Goal: Information Seeking & Learning: Learn about a topic

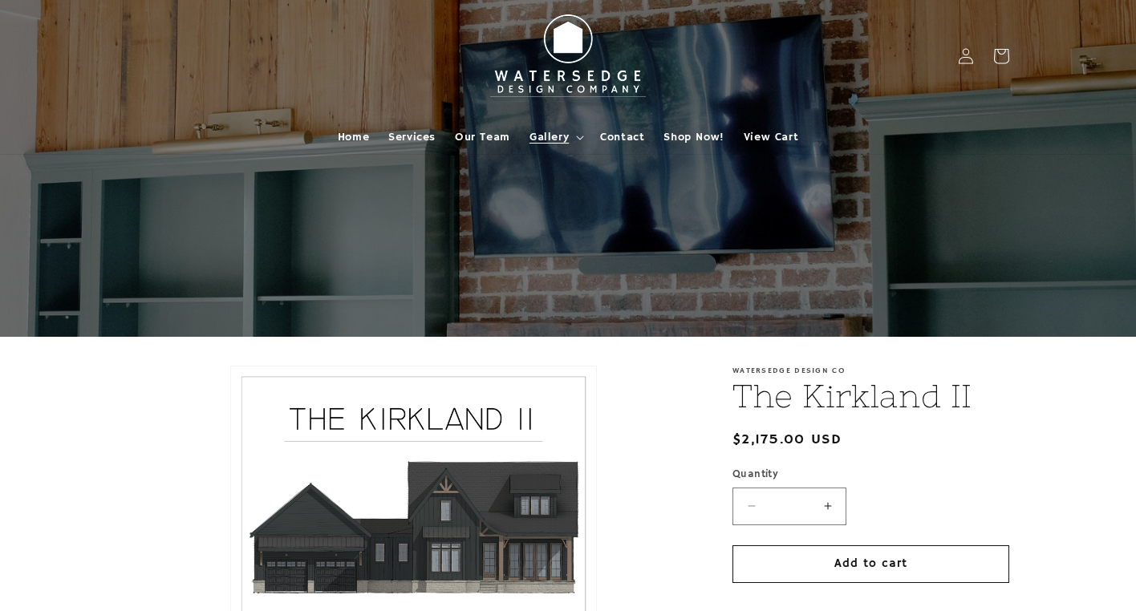
click at [556, 142] on span "Gallery" at bounding box center [548, 137] width 39 height 14
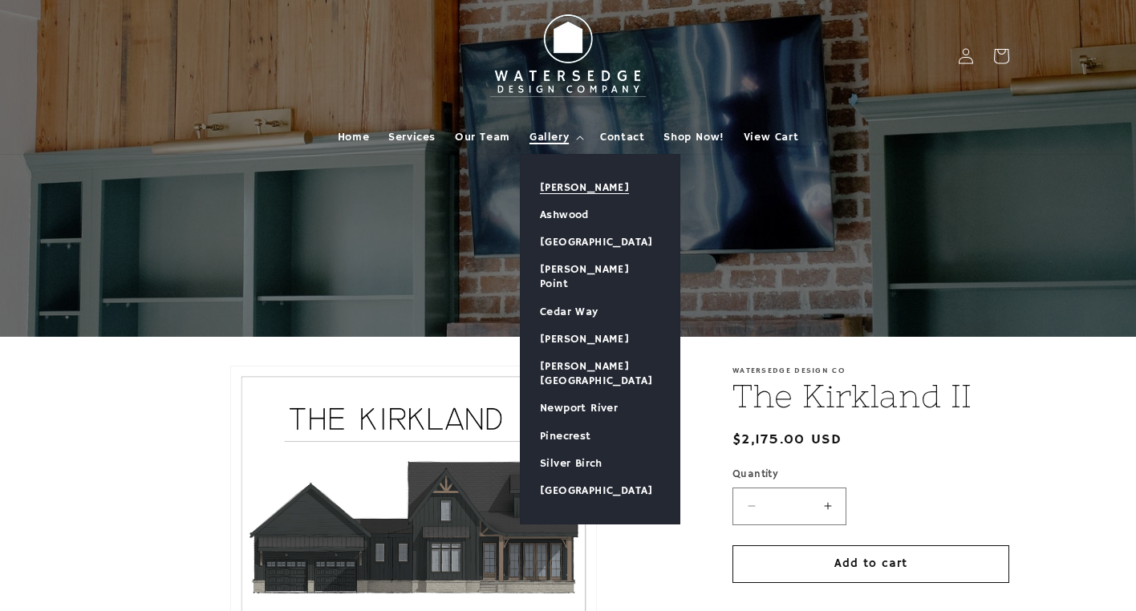
click at [560, 182] on link "[PERSON_NAME]" at bounding box center [600, 187] width 159 height 27
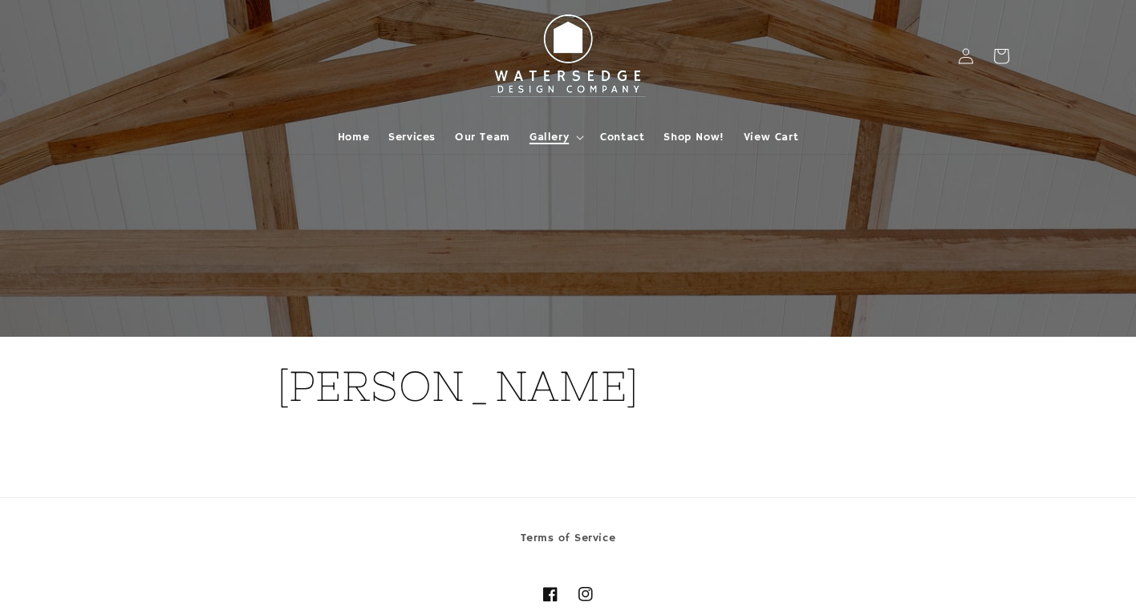
click at [554, 133] on span "Gallery" at bounding box center [548, 137] width 39 height 14
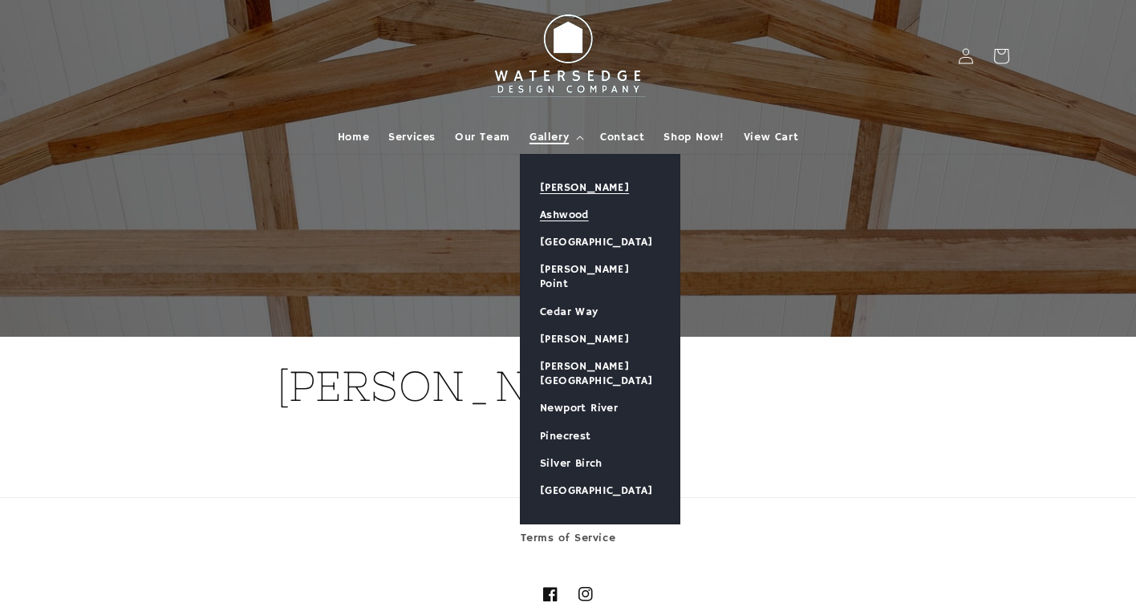
click at [549, 213] on link "Ashwood" at bounding box center [600, 214] width 159 height 27
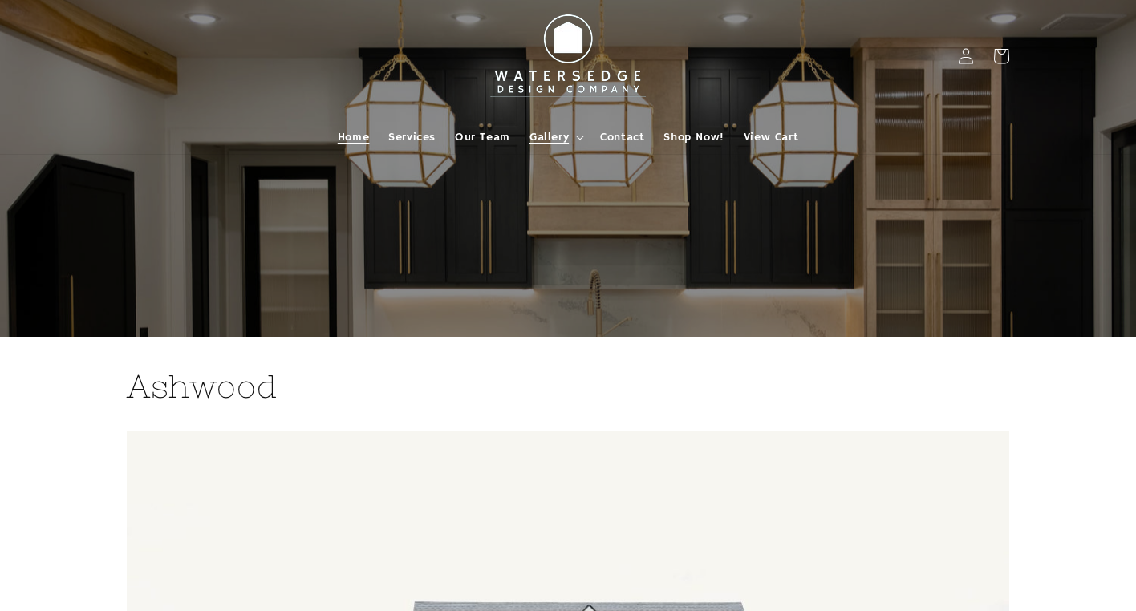
click at [351, 138] on span "Home" at bounding box center [353, 137] width 31 height 14
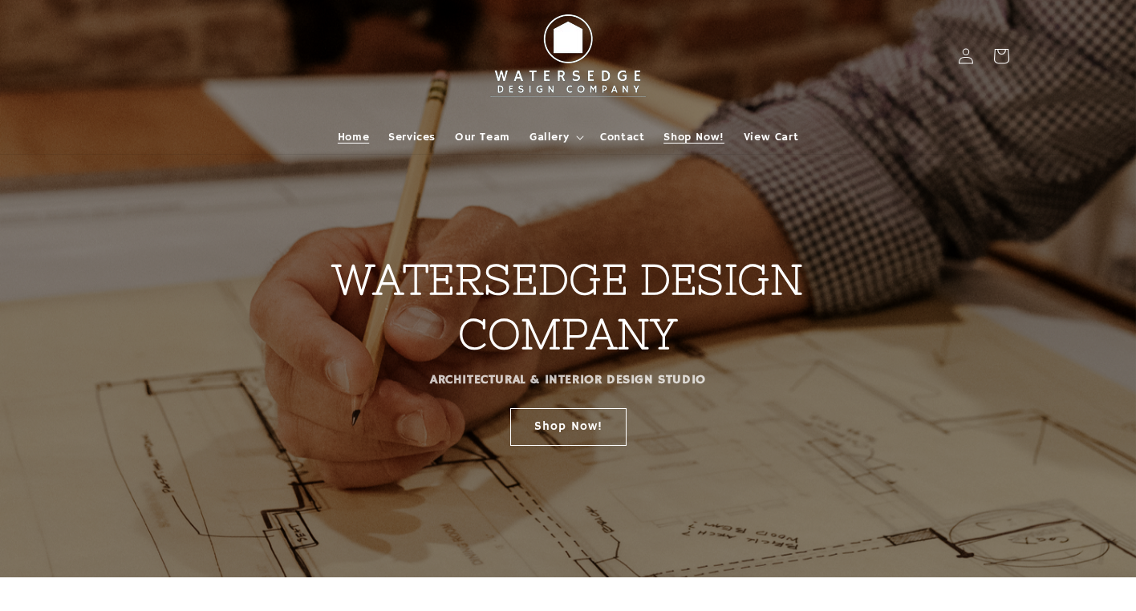
click at [683, 136] on span "Shop Now!" at bounding box center [693, 137] width 60 height 14
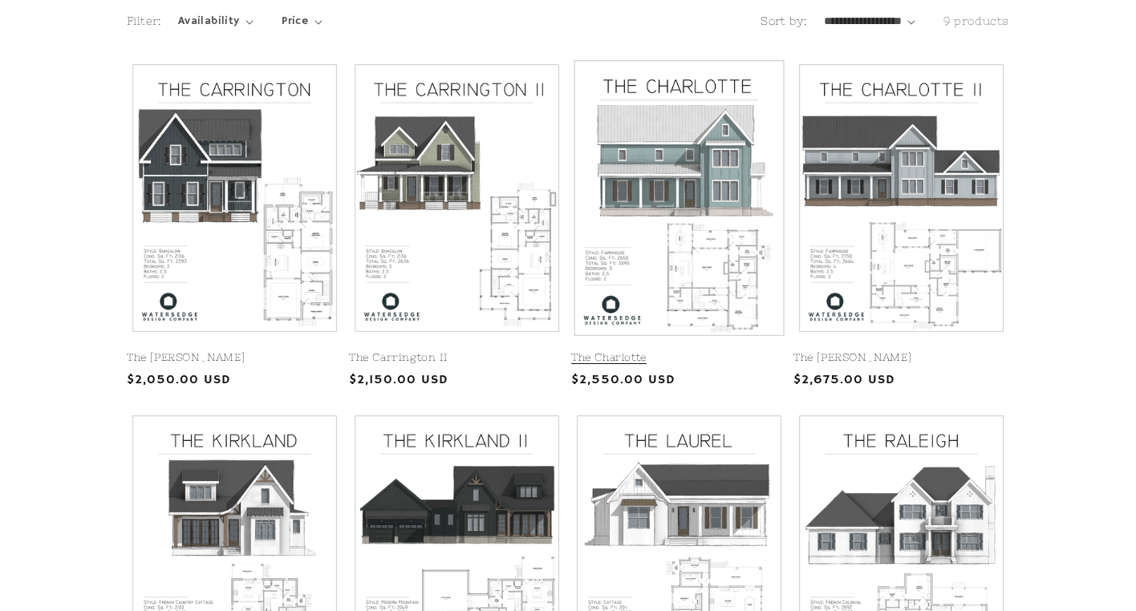
scroll to position [367, 0]
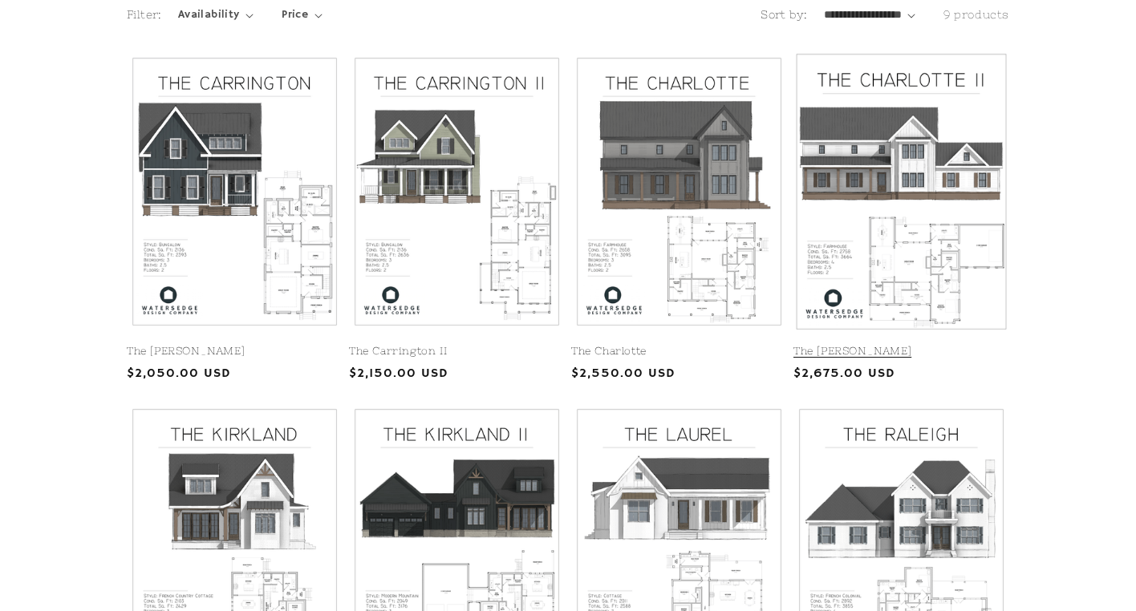
click at [861, 345] on link "The [PERSON_NAME]" at bounding box center [901, 352] width 216 height 14
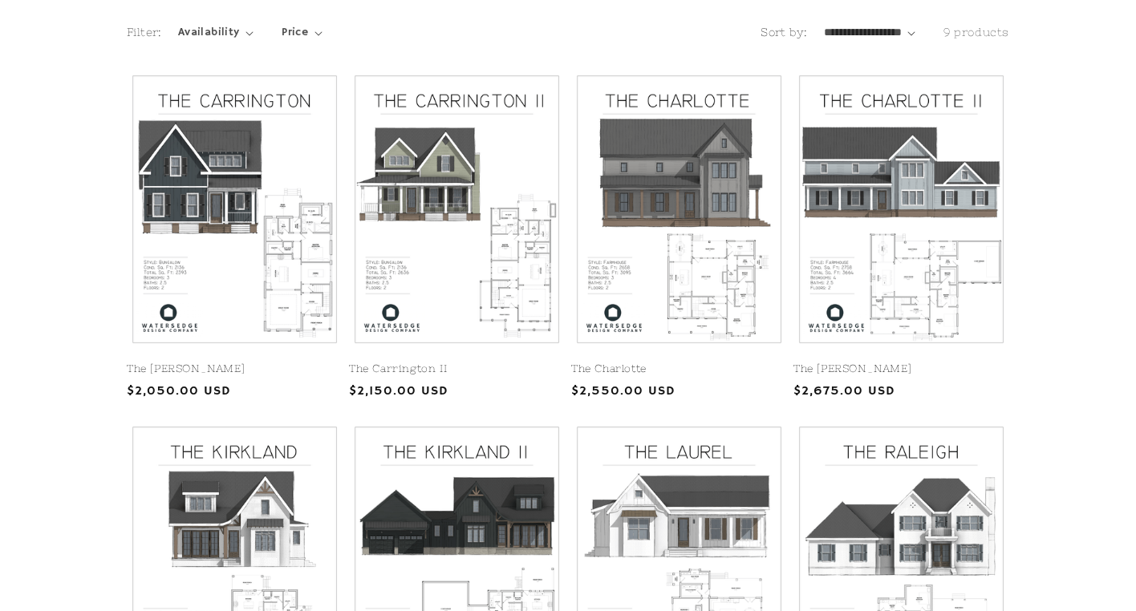
scroll to position [348, 0]
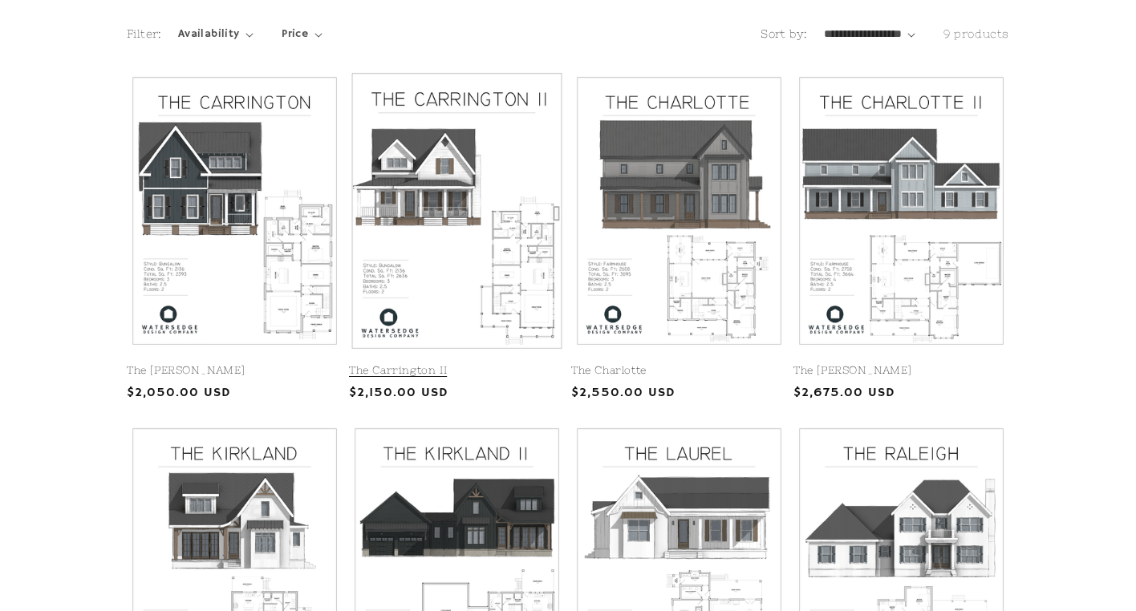
click at [472, 364] on link "The Carrington II" at bounding box center [457, 371] width 216 height 14
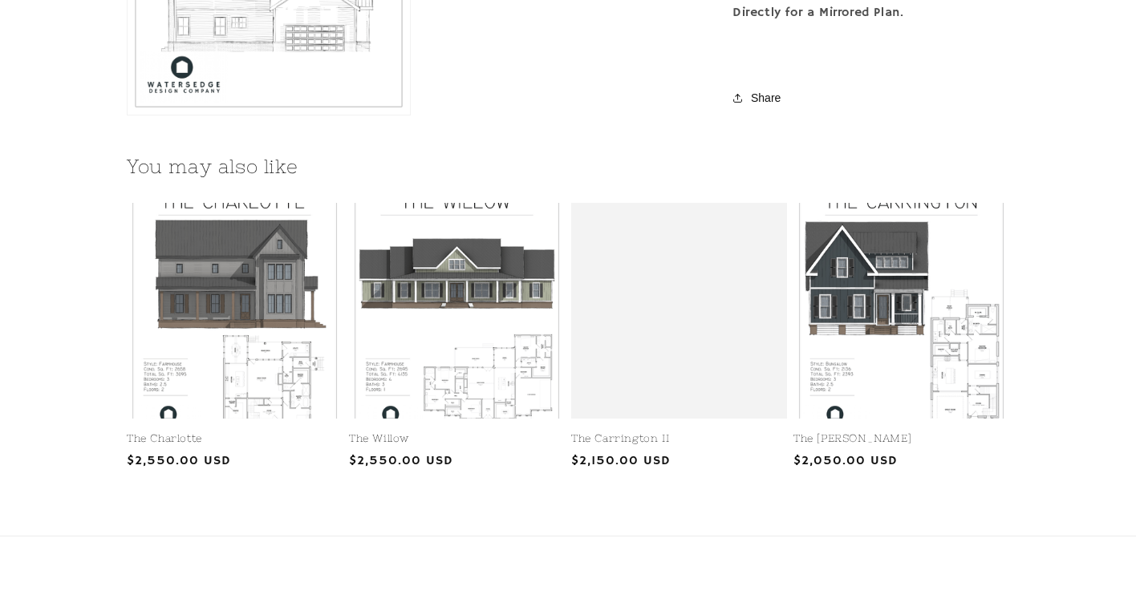
scroll to position [1860, 0]
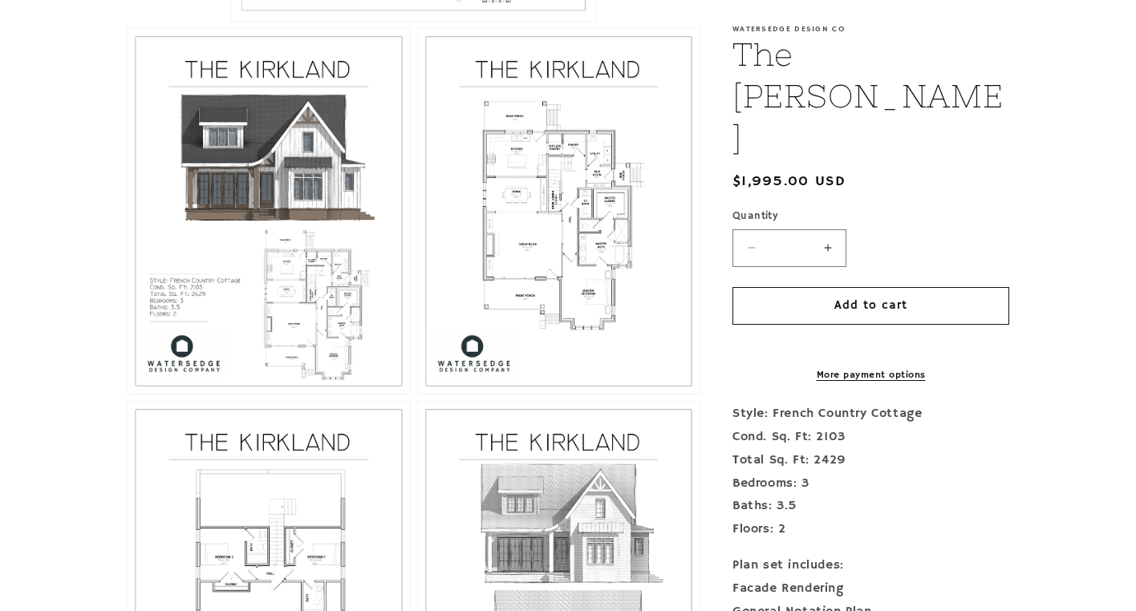
scroll to position [840, 0]
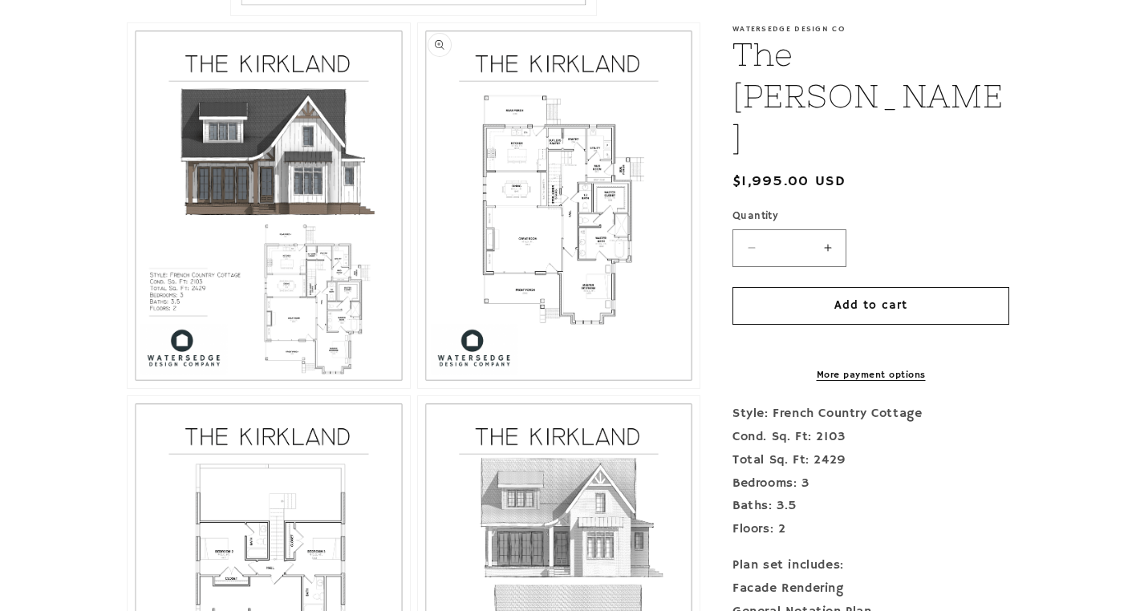
click at [418, 388] on button "Open media 3 in modal" at bounding box center [418, 388] width 0 height 0
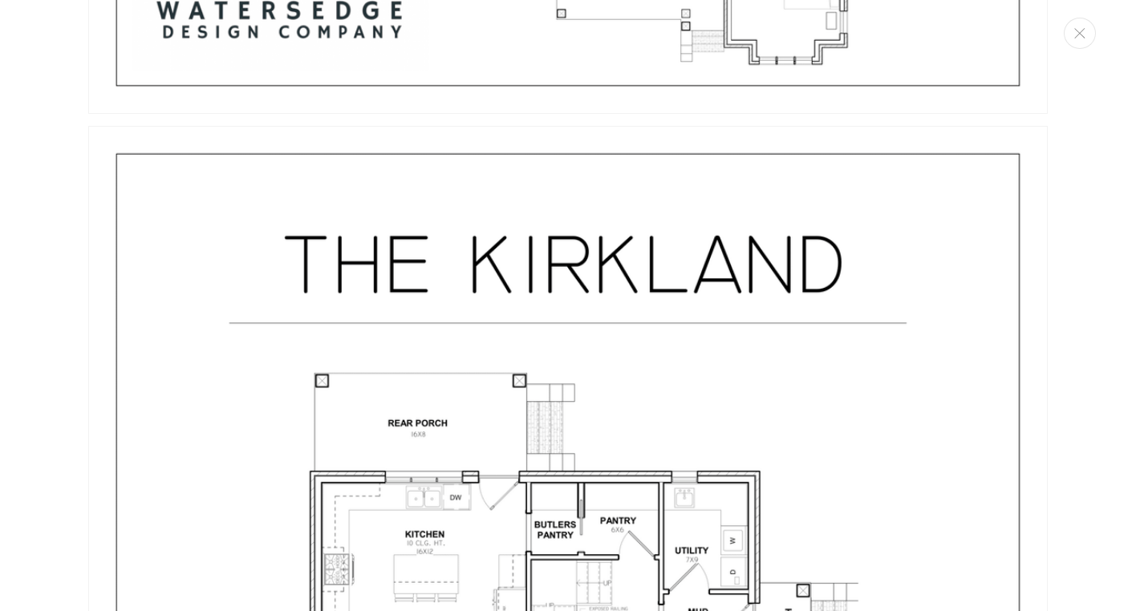
scroll to position [2393, 0]
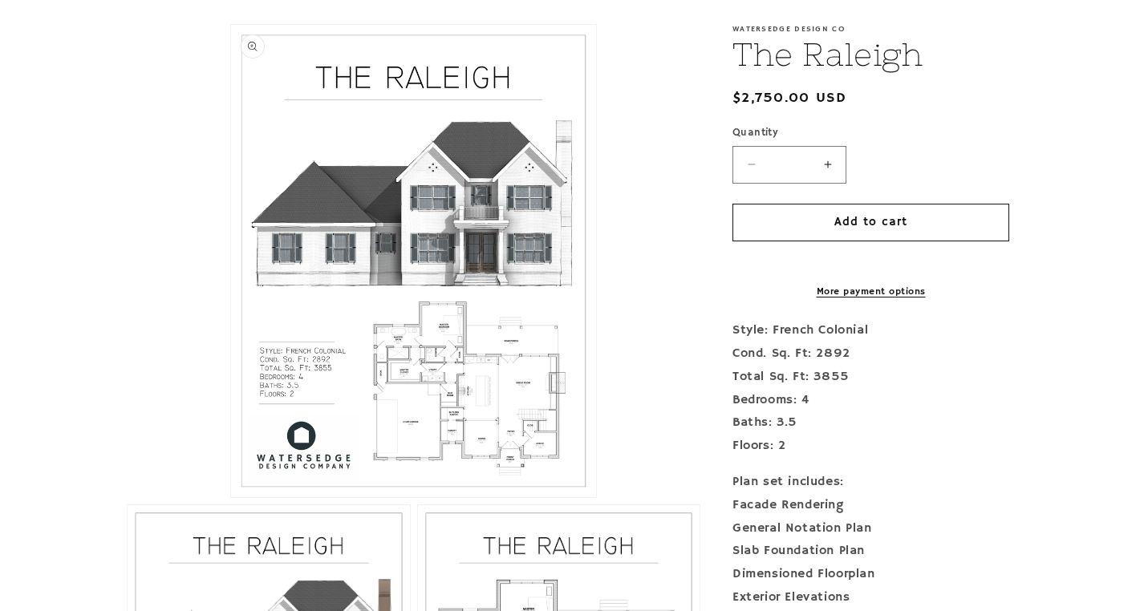
scroll to position [356, 0]
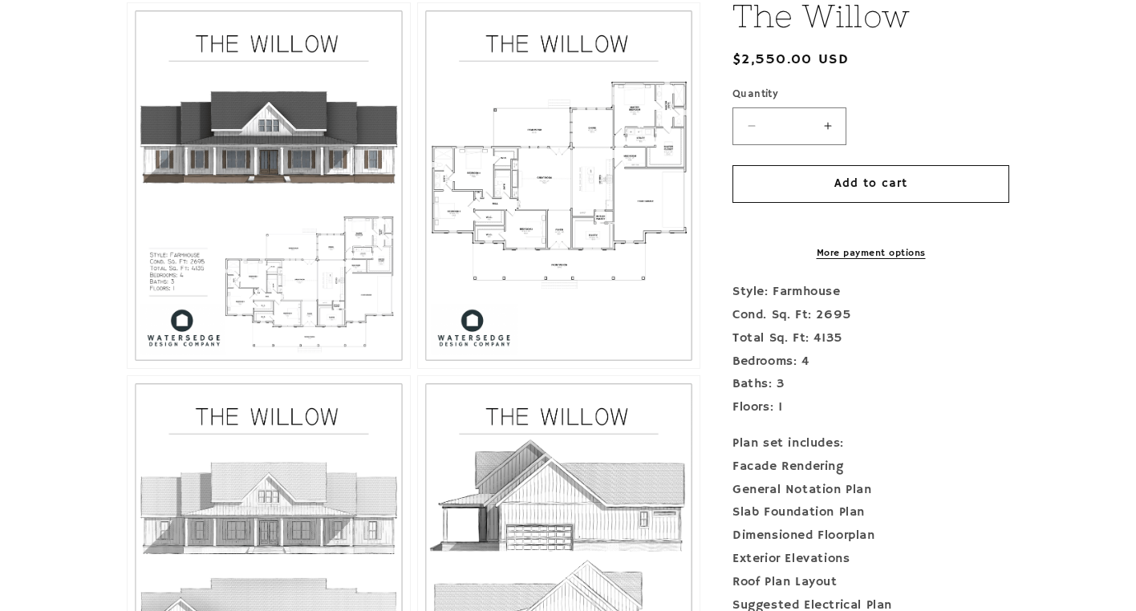
scroll to position [861, 0]
click at [418, 367] on button "Open media 3 in modal" at bounding box center [418, 367] width 0 height 0
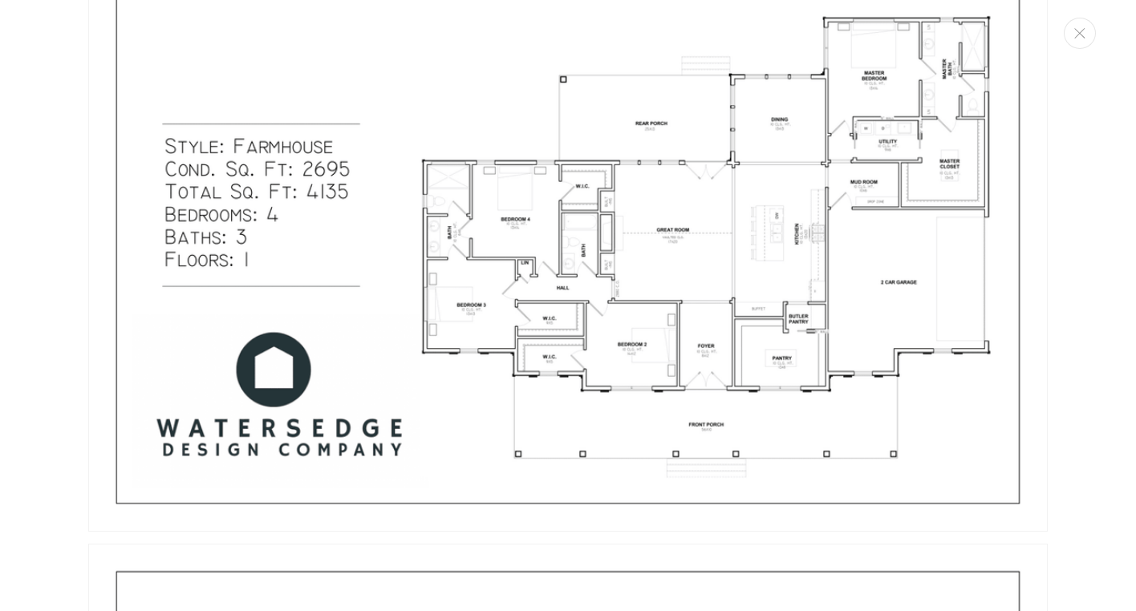
scroll to position [819, 0]
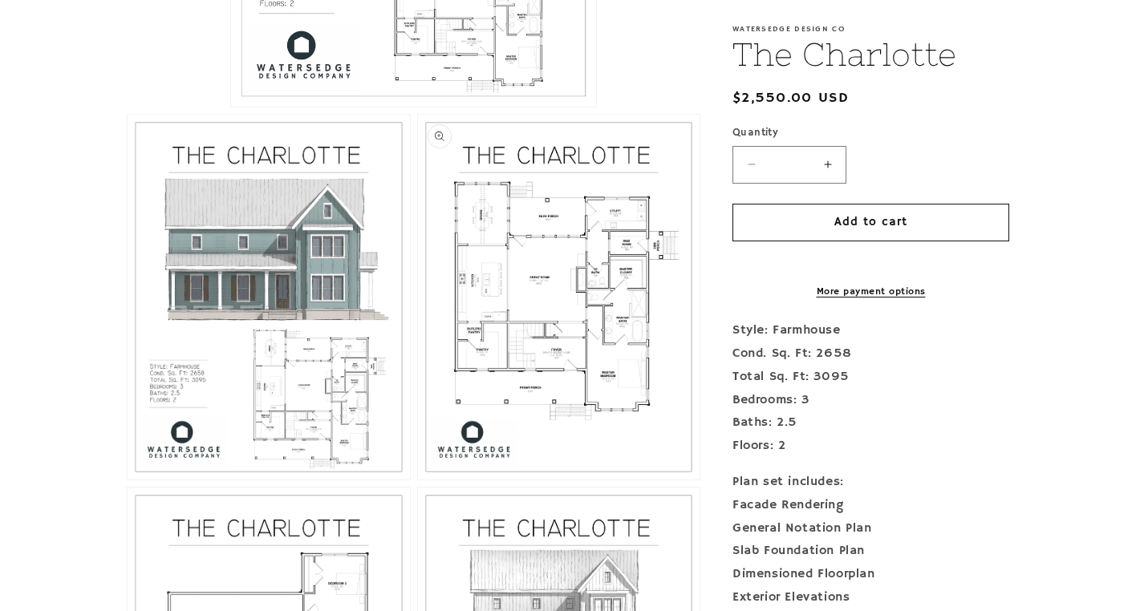
scroll to position [764, 0]
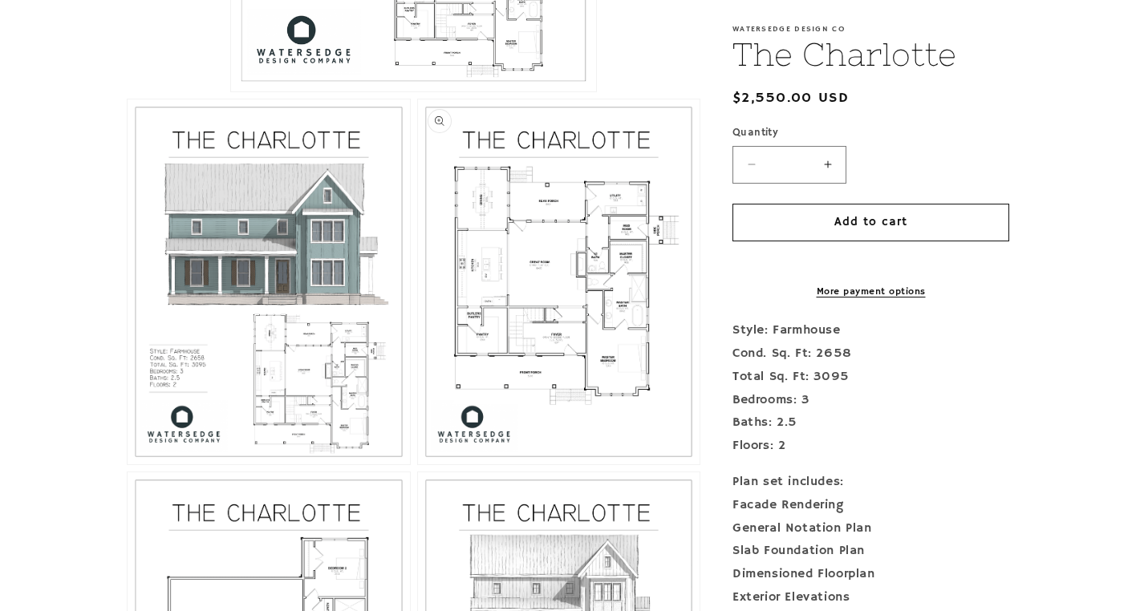
click at [418, 464] on button "Open media 3 in modal" at bounding box center [418, 464] width 0 height 0
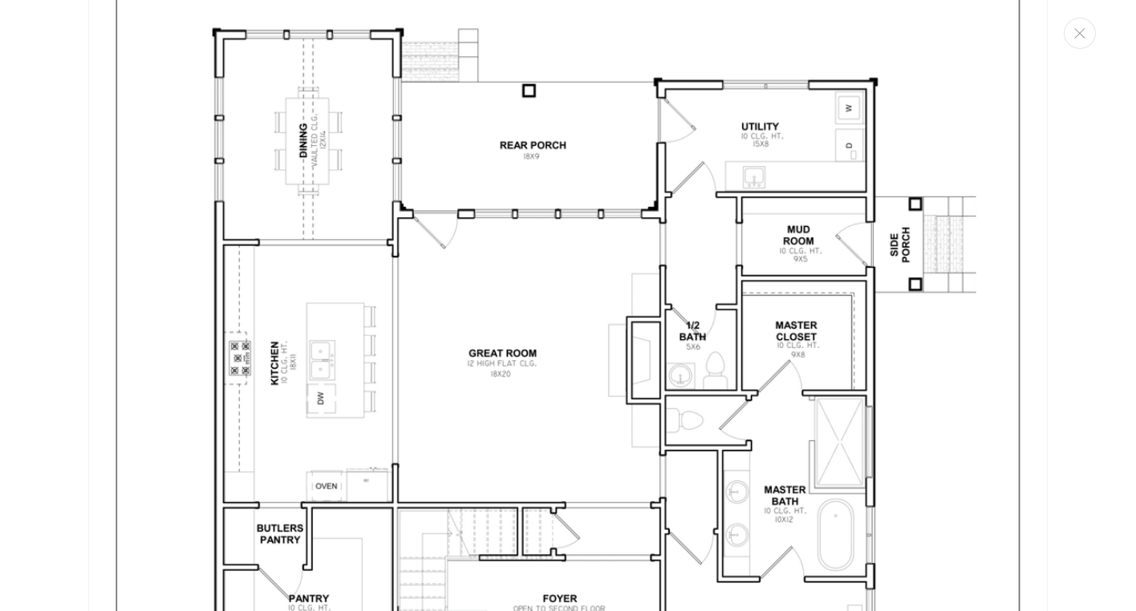
scroll to position [2725, 0]
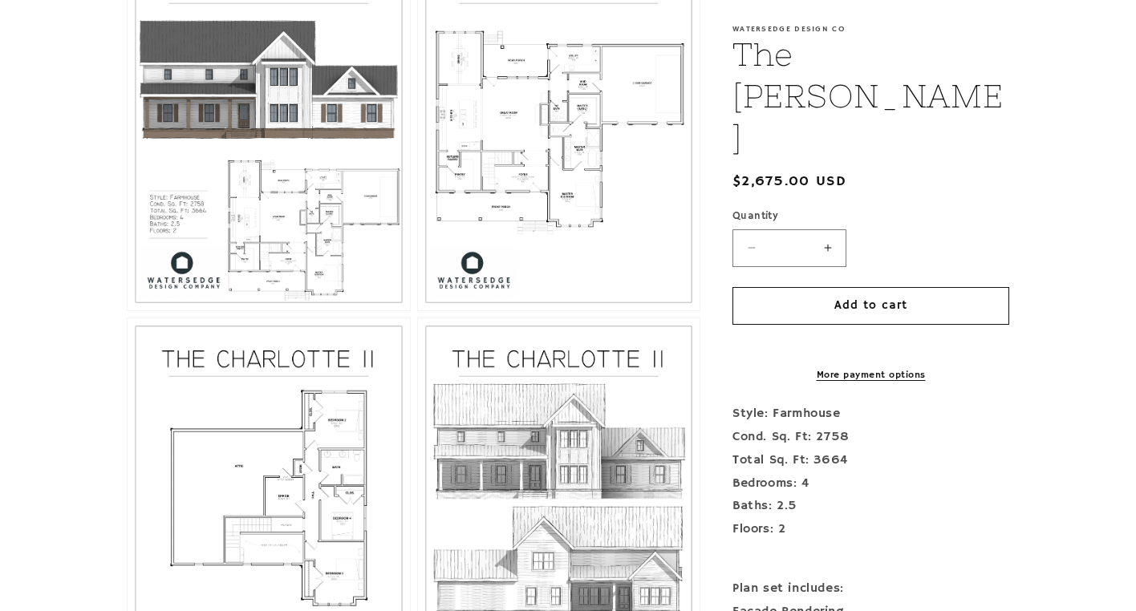
scroll to position [914, 0]
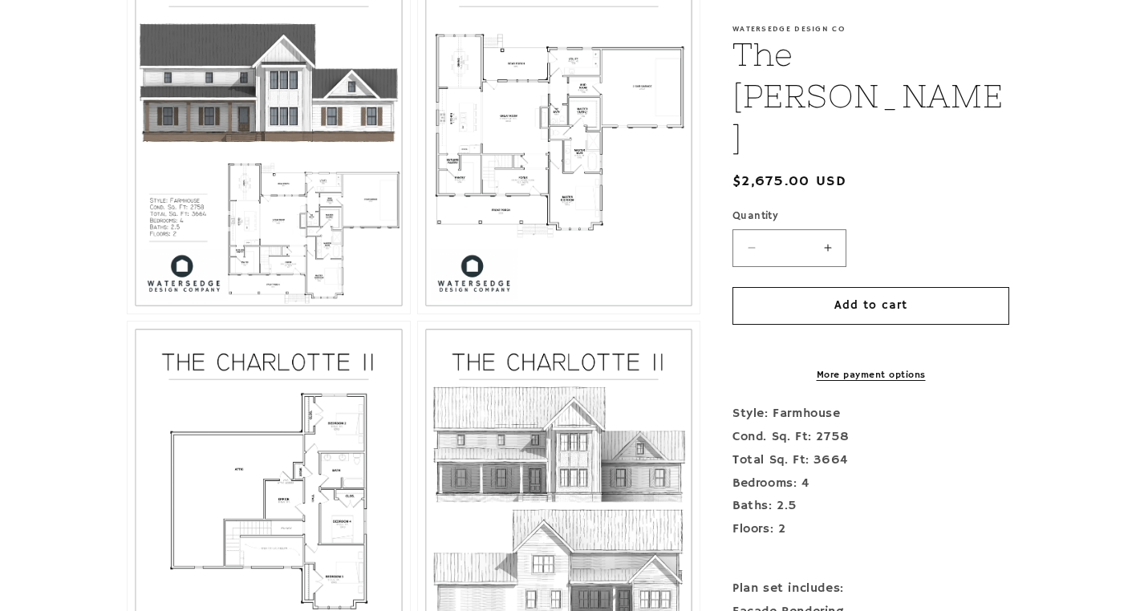
click at [418, 314] on button "Open media 3 in modal" at bounding box center [418, 314] width 0 height 0
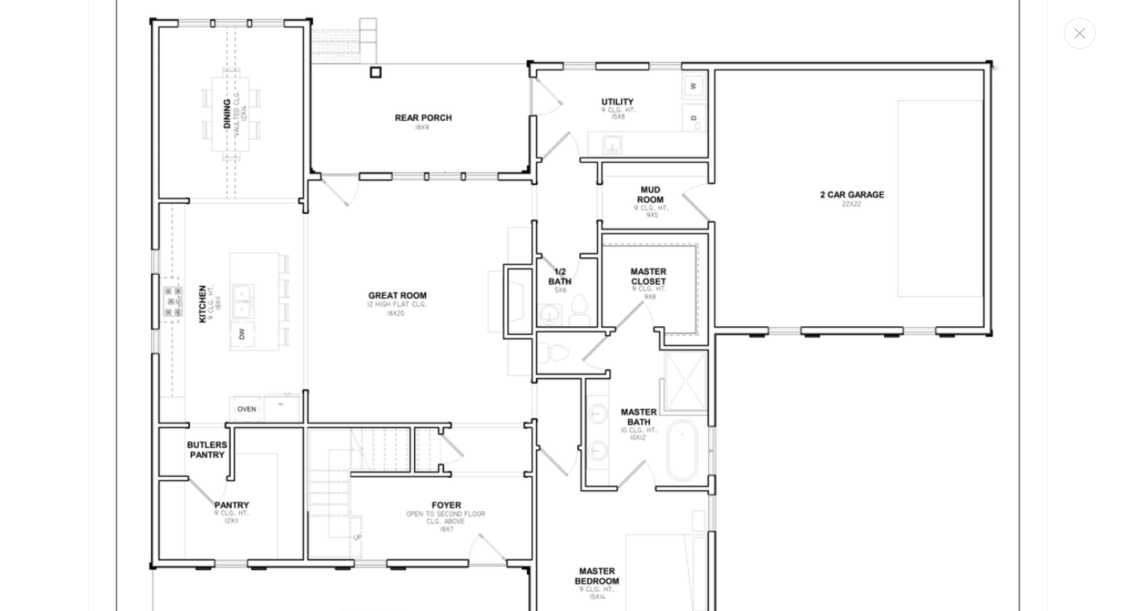
scroll to position [2811, 0]
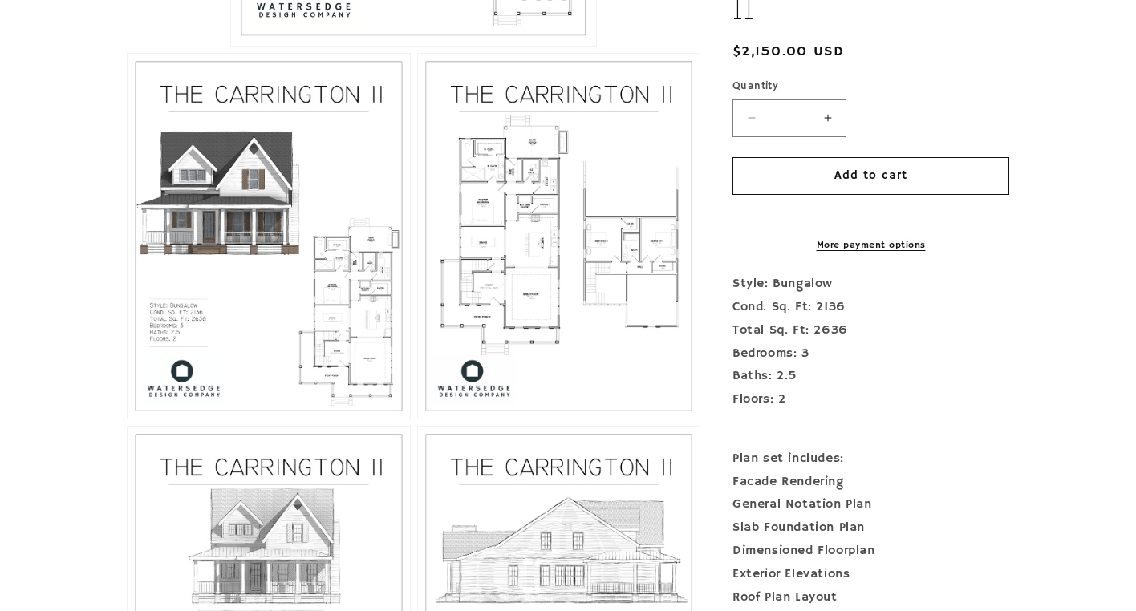
scroll to position [817, 0]
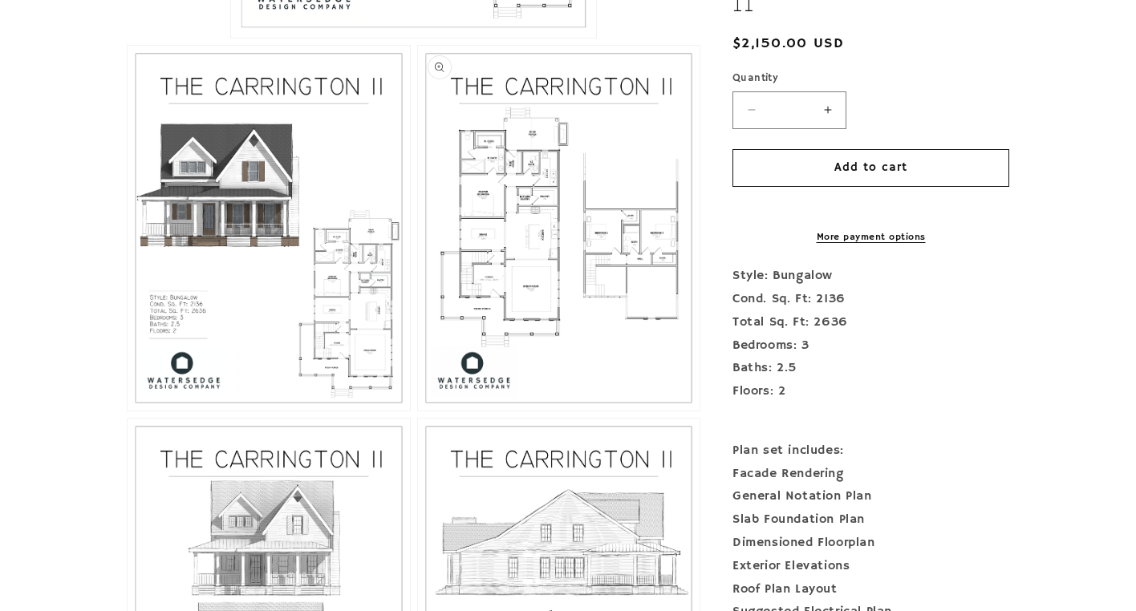
click at [418, 411] on button "Open media 3 in modal" at bounding box center [418, 411] width 0 height 0
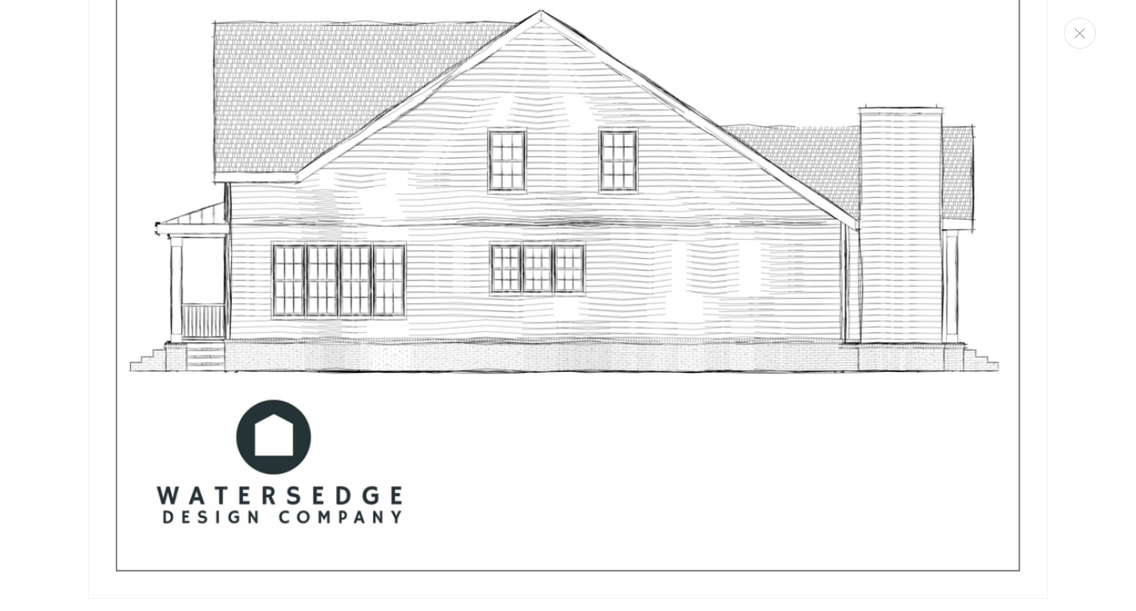
scroll to position [5670, 0]
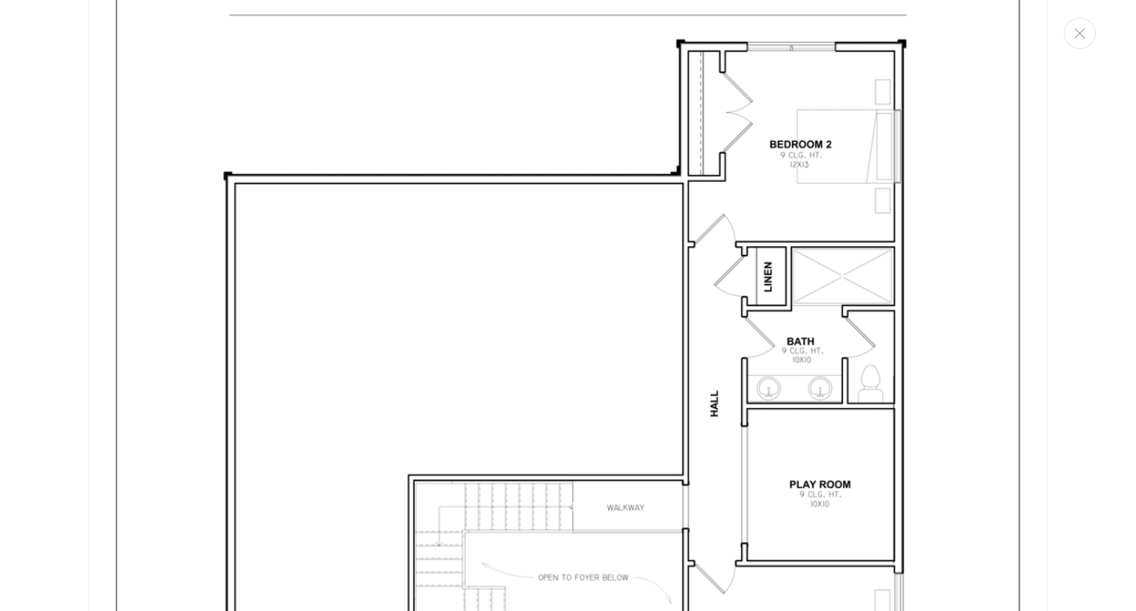
scroll to position [3961, 0]
